Goal: Information Seeking & Learning: Learn about a topic

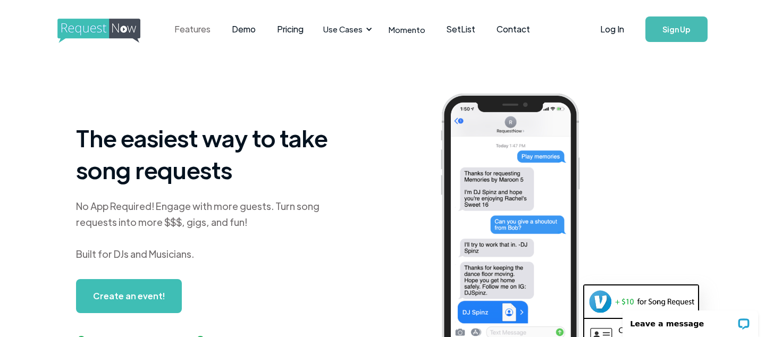
click at [188, 31] on link "Features" at bounding box center [192, 29] width 57 height 33
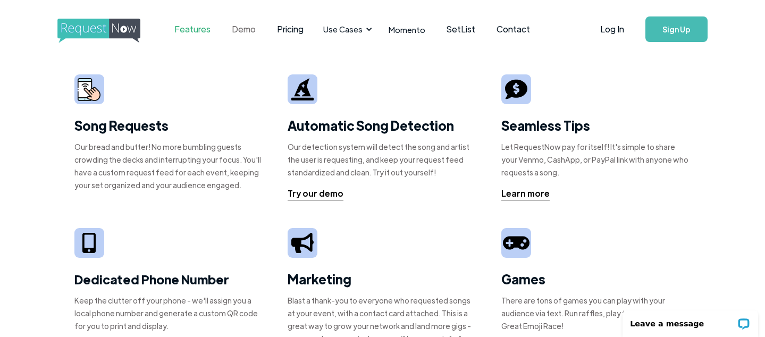
click at [250, 29] on link "Demo" at bounding box center [243, 29] width 45 height 33
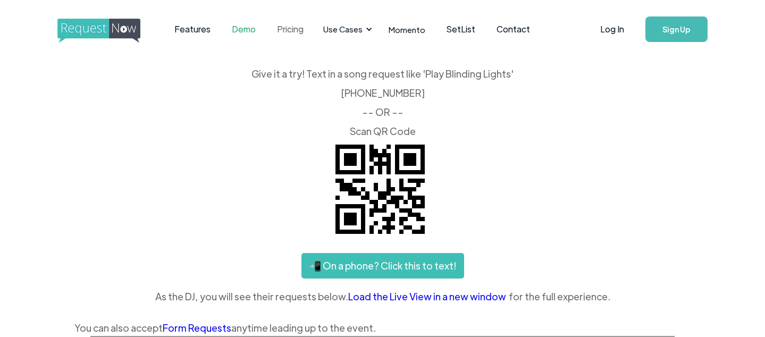
click at [299, 30] on link "Pricing" at bounding box center [290, 29] width 48 height 33
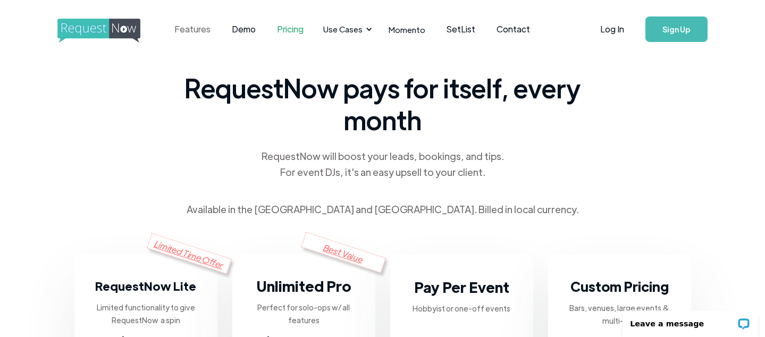
click at [203, 31] on link "Features" at bounding box center [192, 29] width 57 height 33
